Goal: Transaction & Acquisition: Purchase product/service

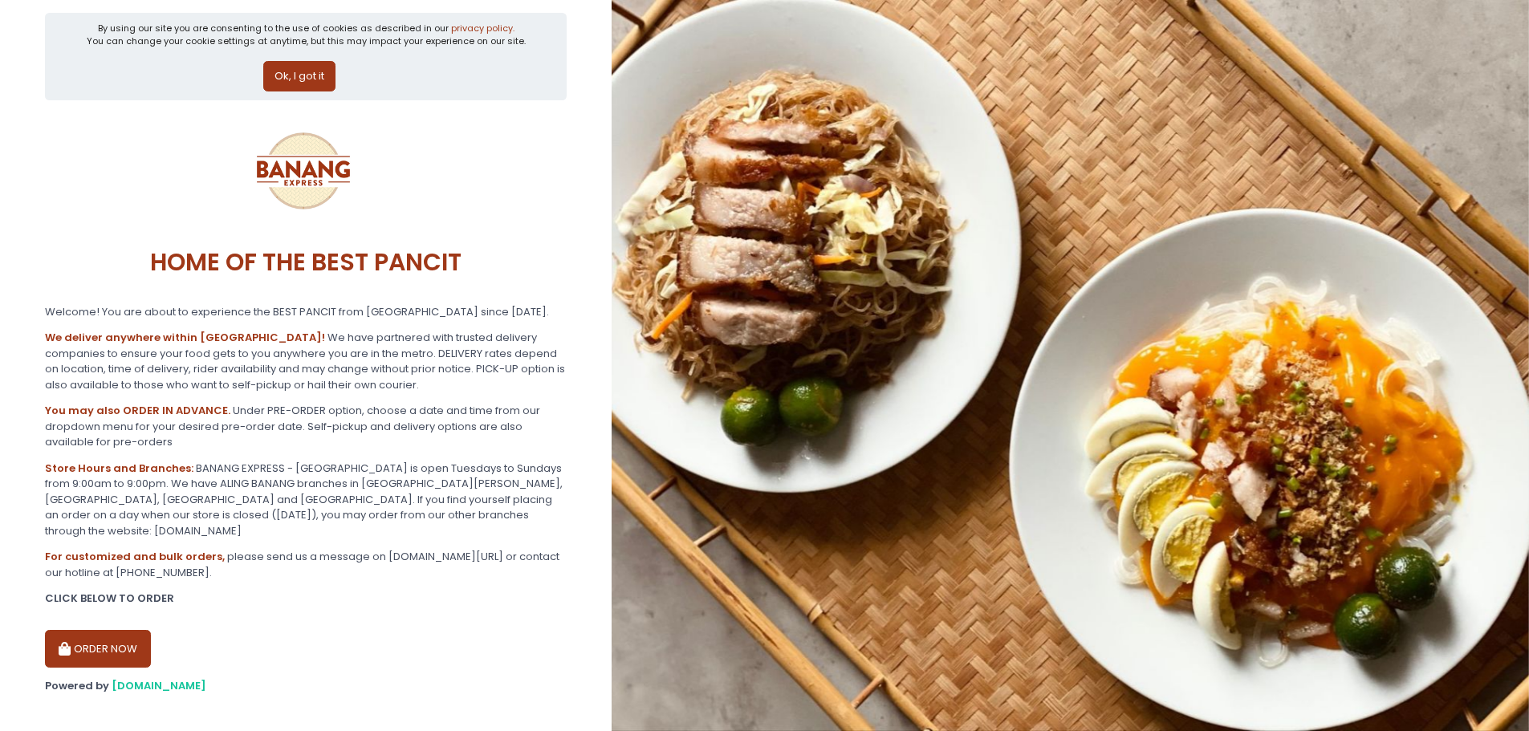
scroll to position [14, 0]
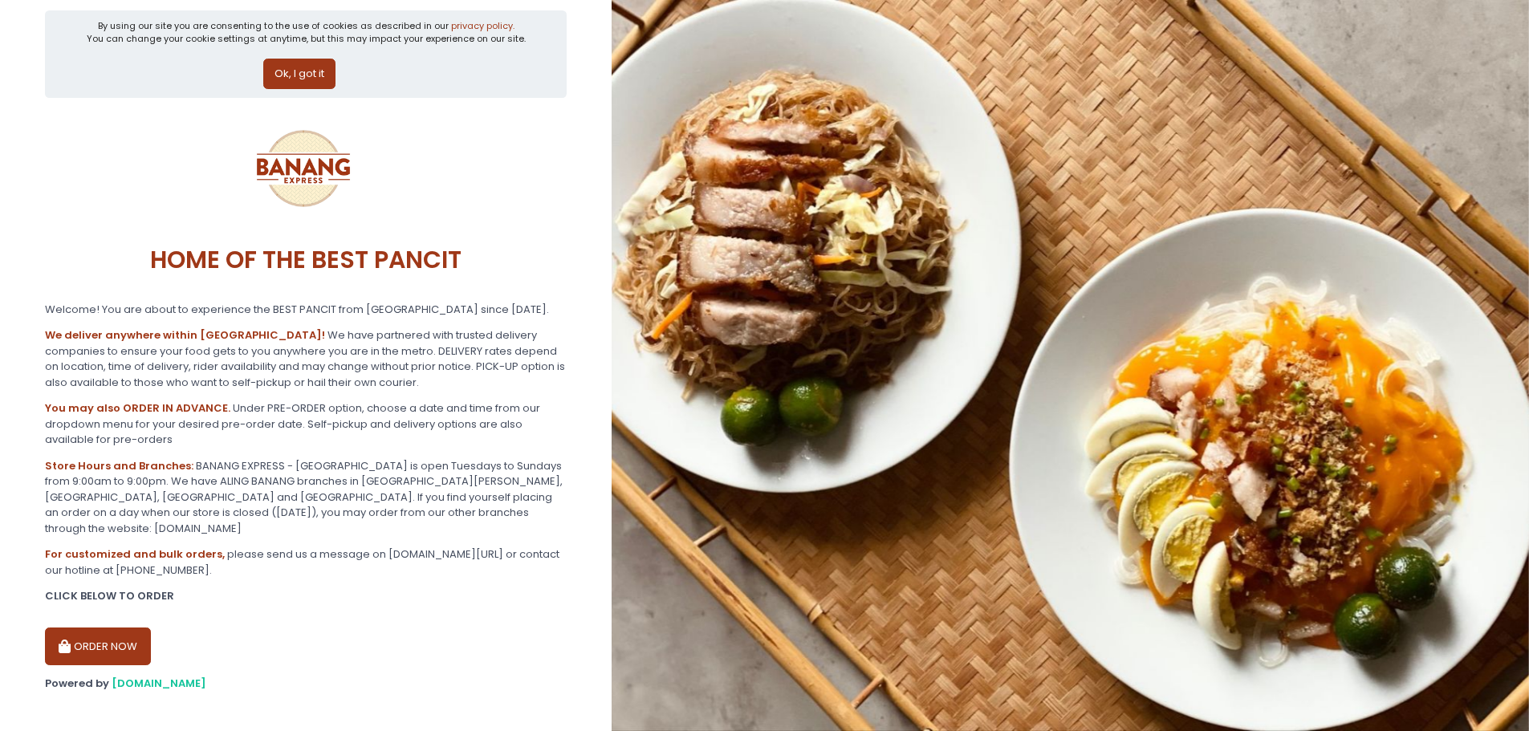
click at [323, 62] on button "Ok, I got it" at bounding box center [299, 74] width 72 height 30
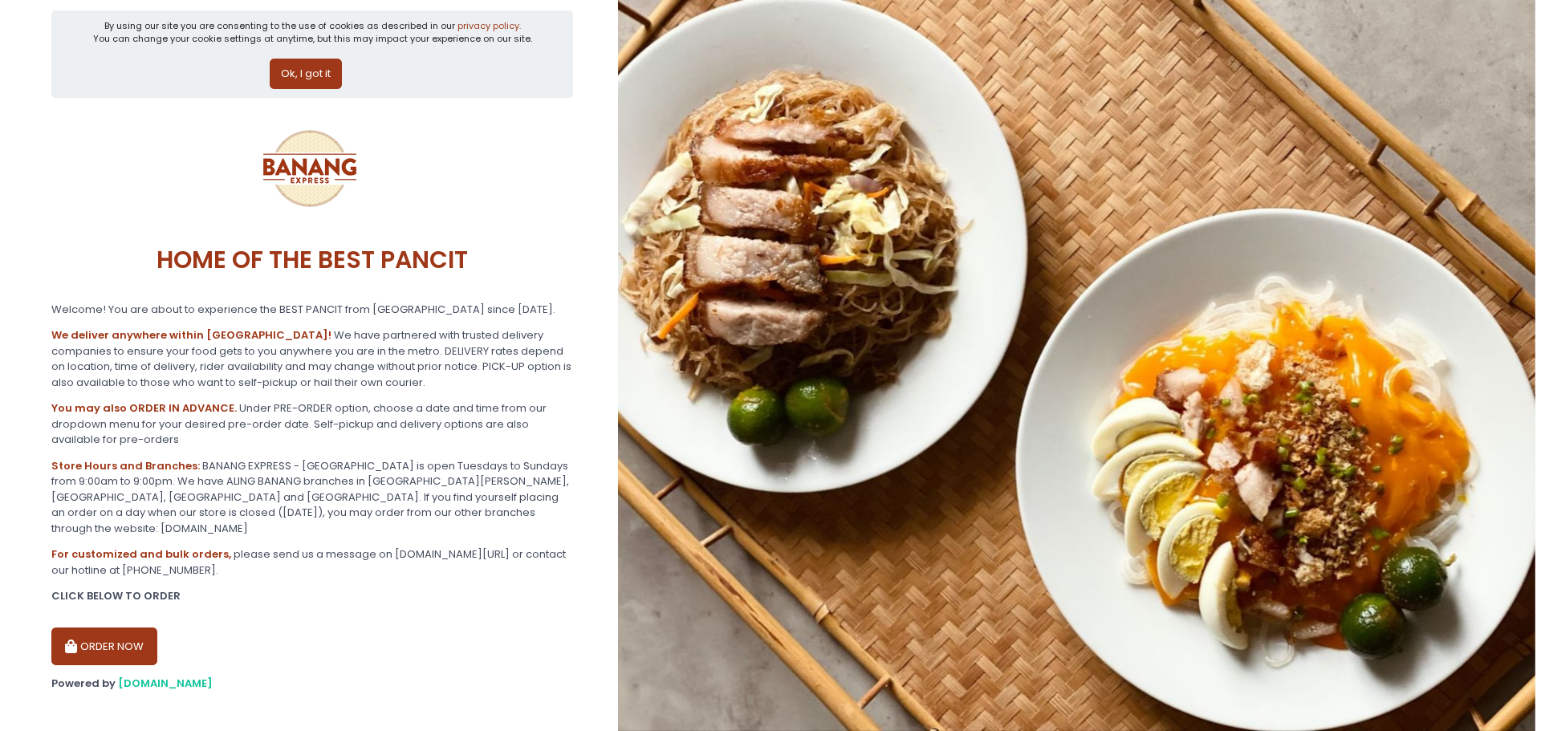
scroll to position [0, 0]
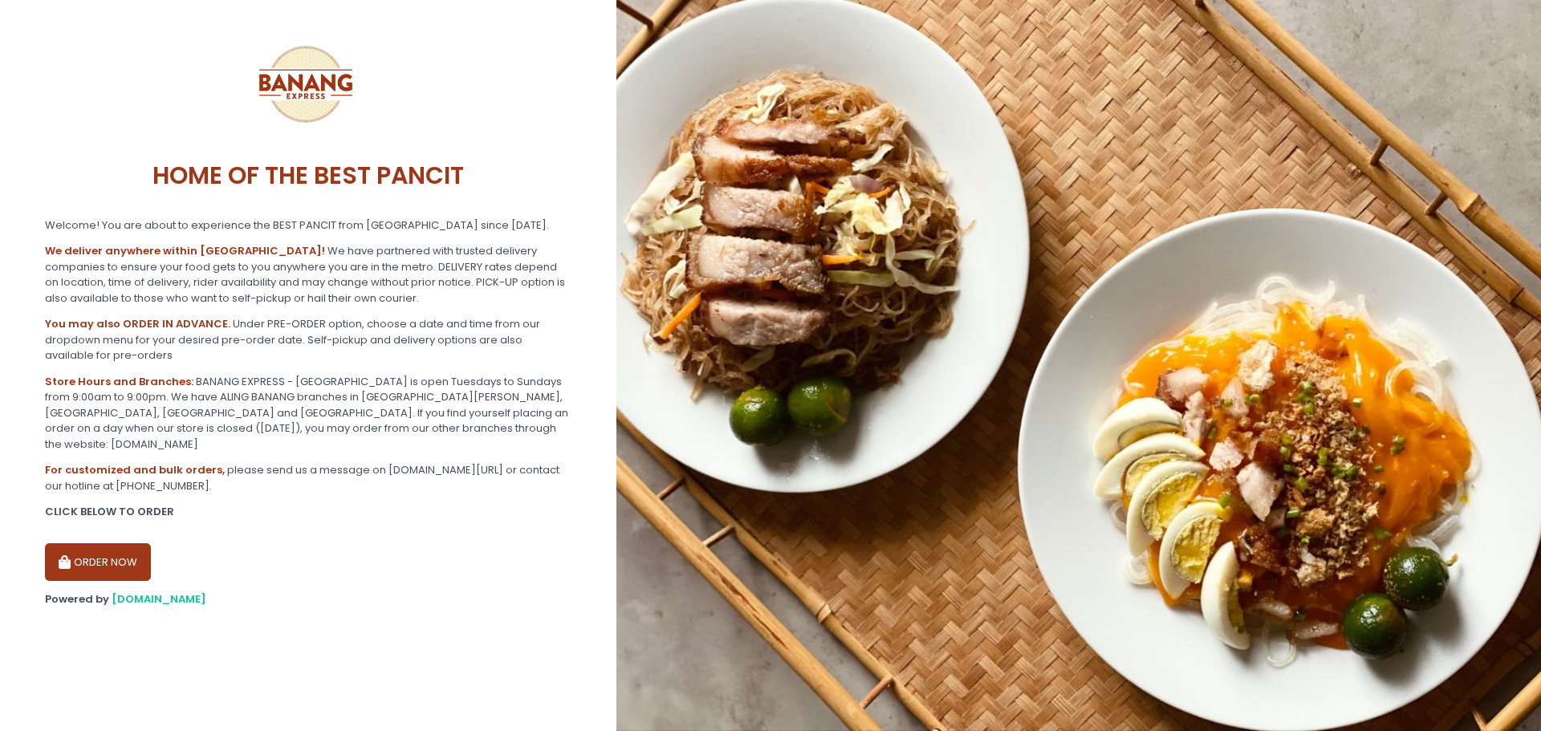
click at [131, 543] on button "ORDER NOW" at bounding box center [98, 562] width 106 height 39
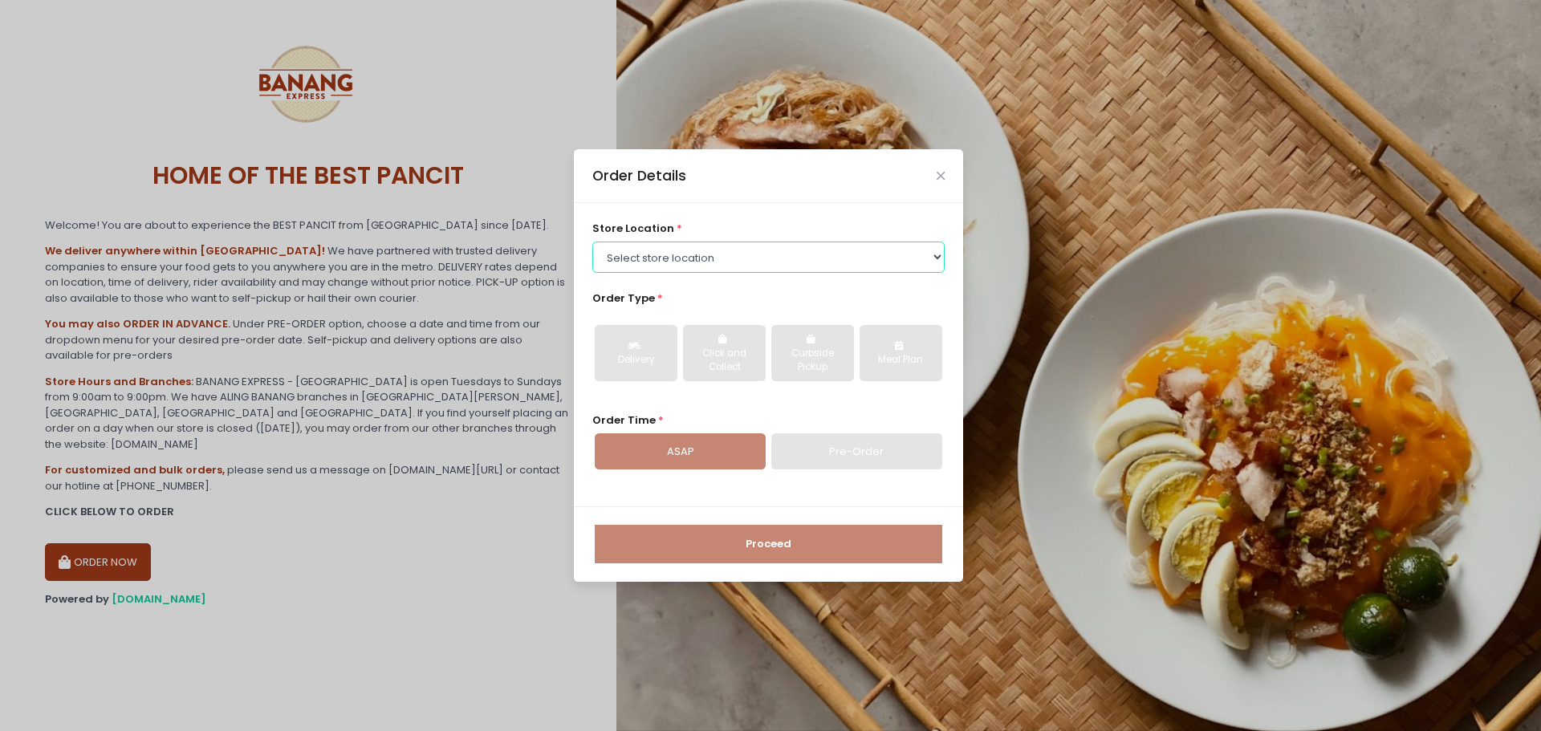
click at [689, 266] on select "Select store location BANANG EXPRESS - Paco, Manila BANANG EXPRESS - Holy Spiri…" at bounding box center [768, 257] width 353 height 30
click at [701, 264] on select "Select store location BANANG EXPRESS - Paco, Manila BANANG EXPRESS - Holy Spiri…" at bounding box center [768, 257] width 353 height 30
click at [709, 256] on select "Select store location BANANG EXPRESS - Paco, Manila BANANG EXPRESS - Holy Spiri…" at bounding box center [768, 257] width 353 height 30
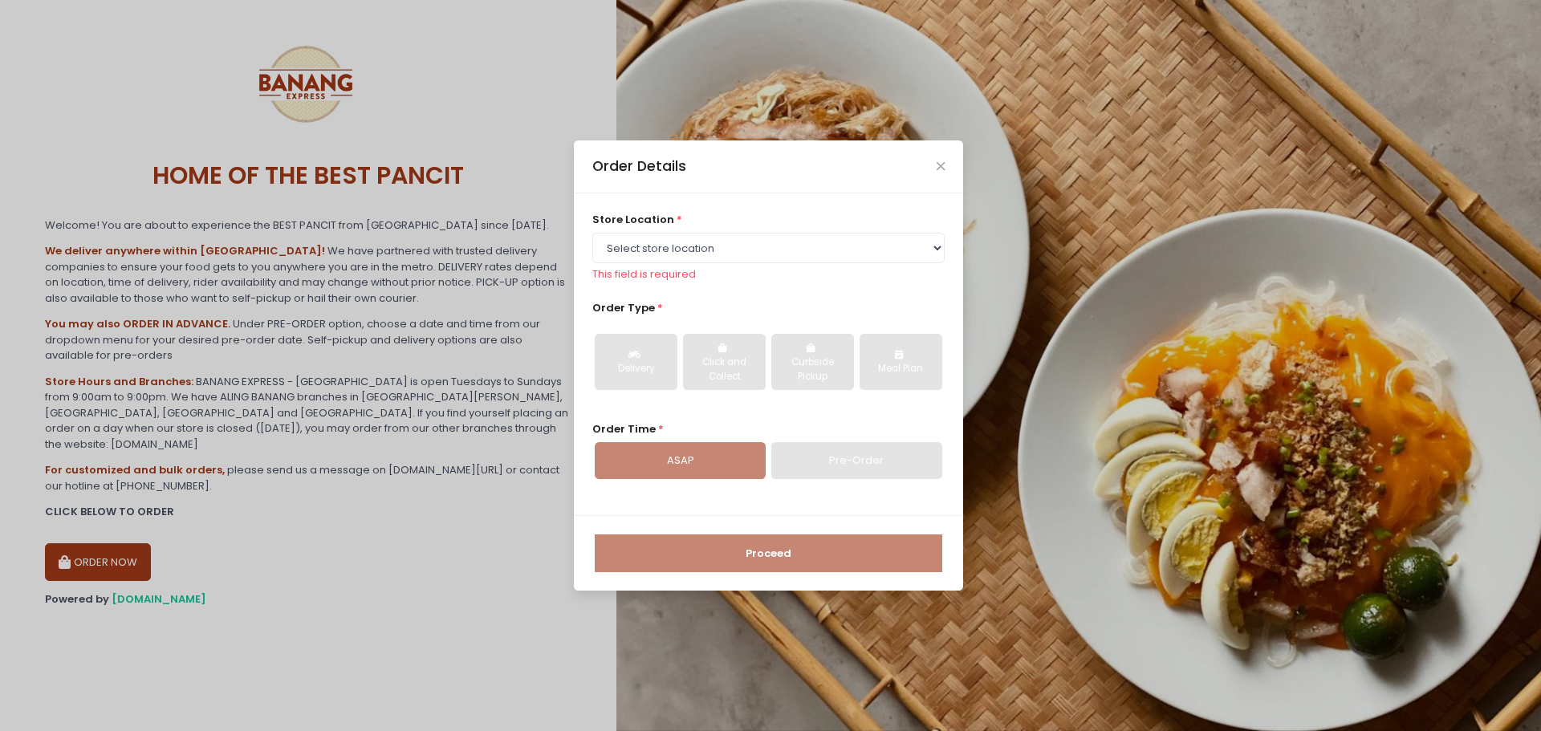
click at [790, 445] on div "Pre-Order" at bounding box center [856, 460] width 171 height 37
click at [400, 289] on div "Order Details store location * Select store location BANANG EXPRESS - Paco, Man…" at bounding box center [770, 365] width 1541 height 731
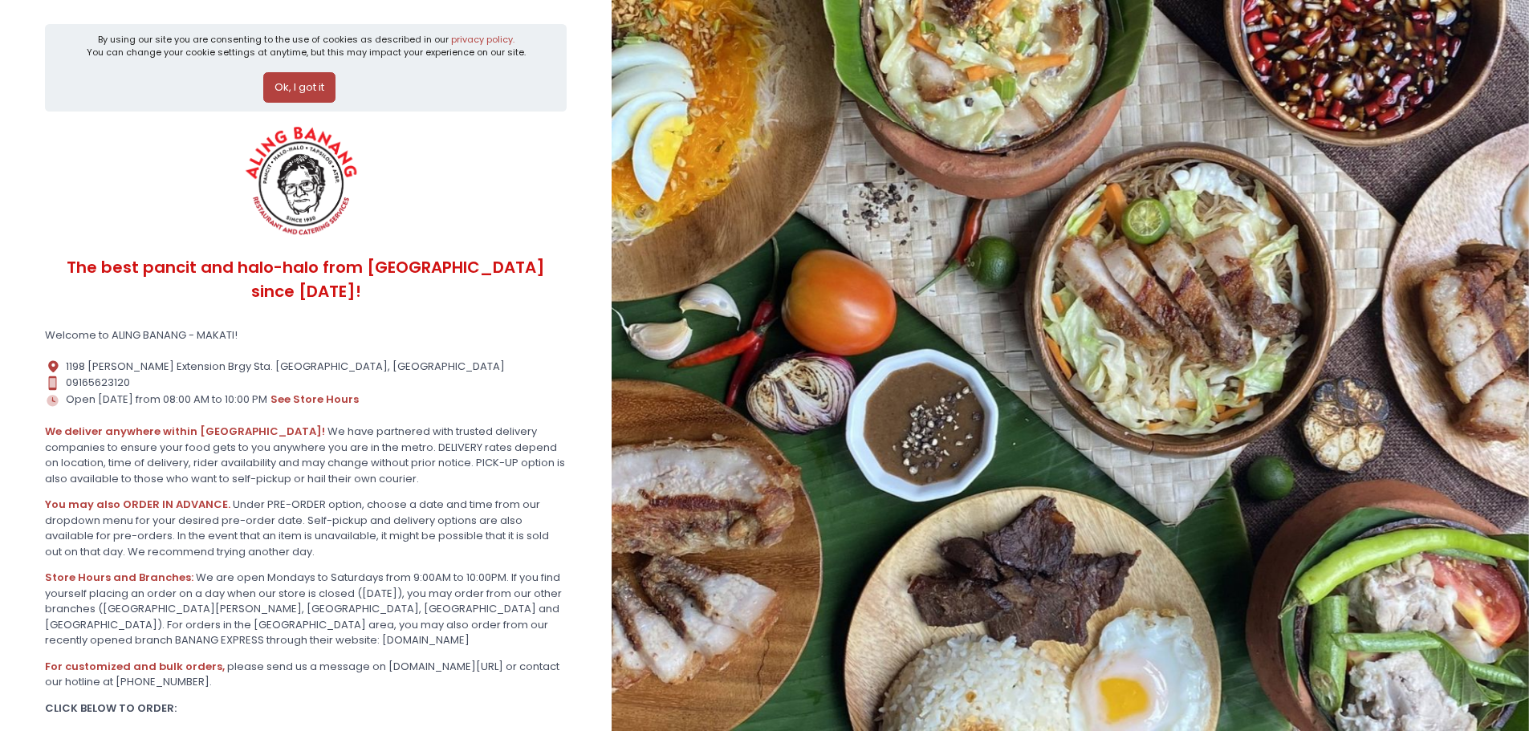
click at [309, 86] on button "Ok, I got it" at bounding box center [299, 87] width 72 height 30
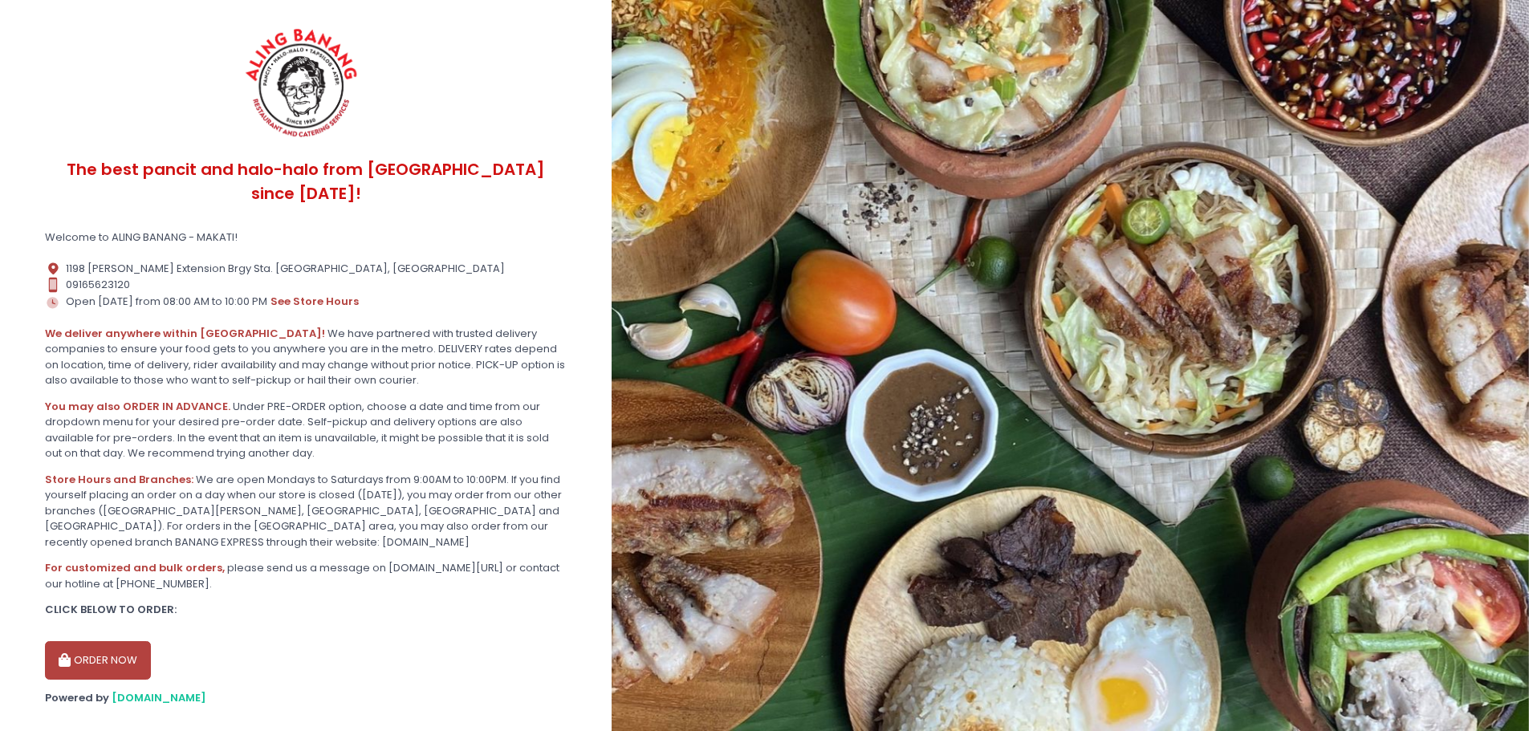
click at [116, 641] on button "ORDER NOW" at bounding box center [98, 660] width 106 height 39
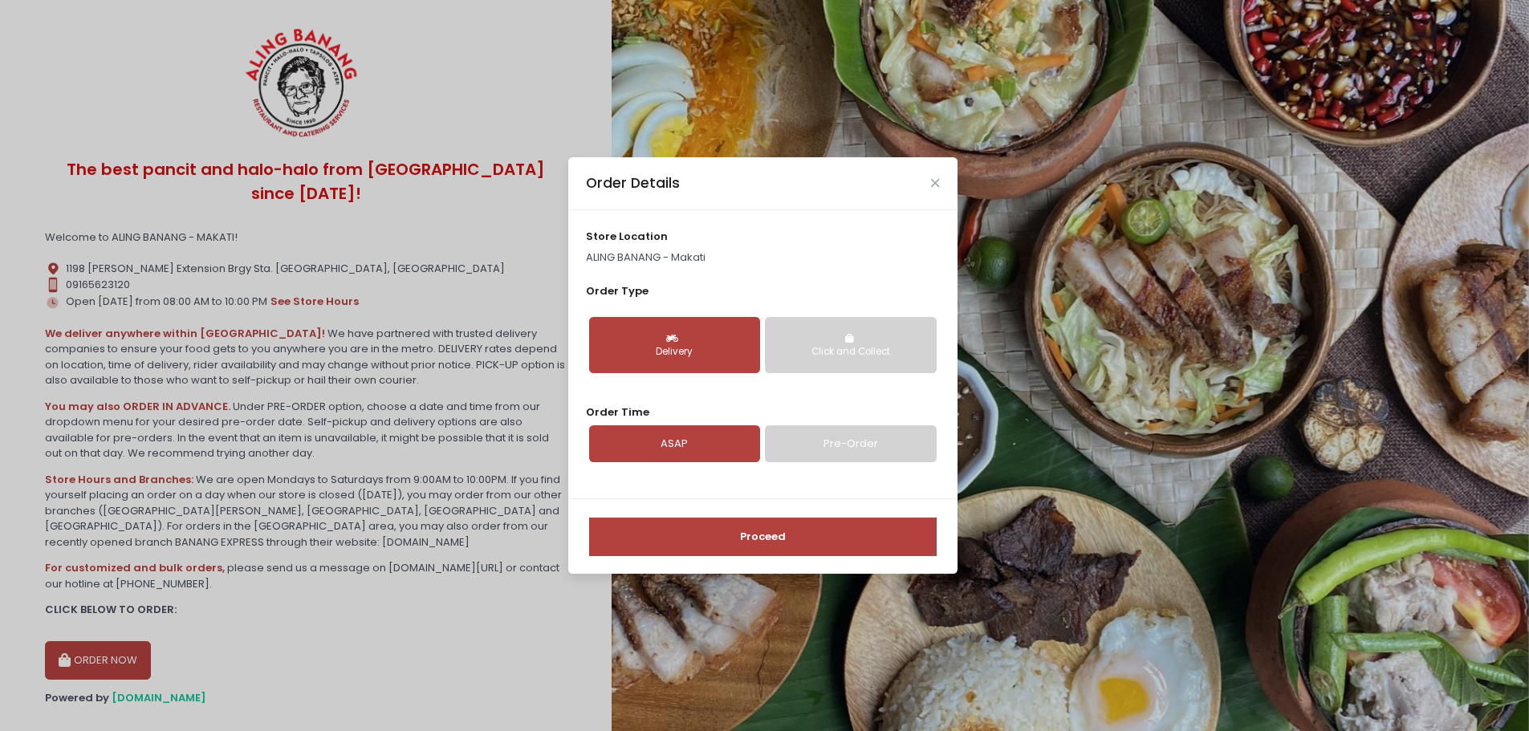
drag, startPoint x: 618, startPoint y: 323, endPoint x: 647, endPoint y: 380, distance: 63.9
click at [620, 323] on button "Delivery" at bounding box center [674, 345] width 171 height 56
